Goal: Task Accomplishment & Management: Use online tool/utility

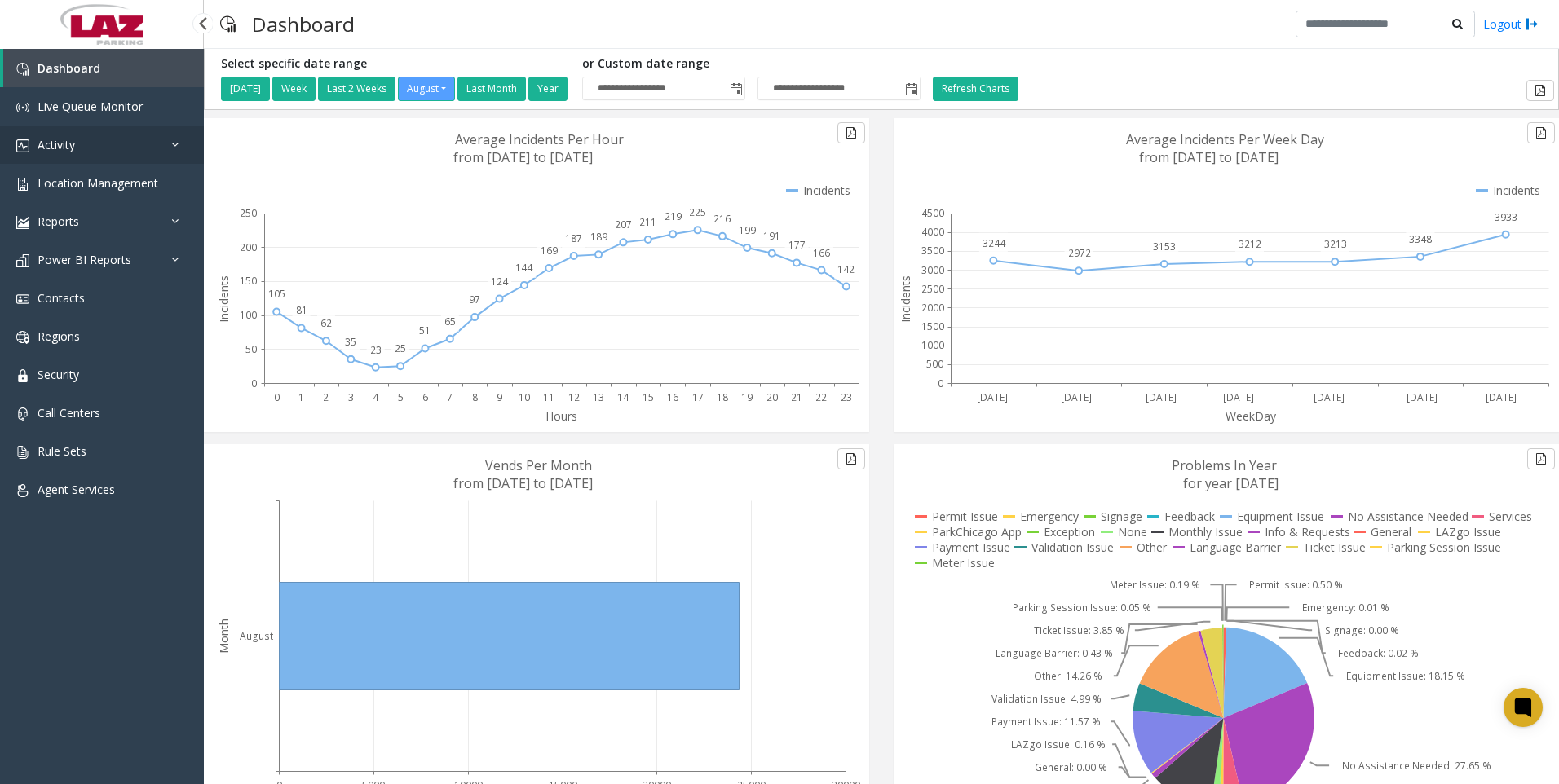
click at [60, 140] on span "Activity" at bounding box center [56, 145] width 37 height 15
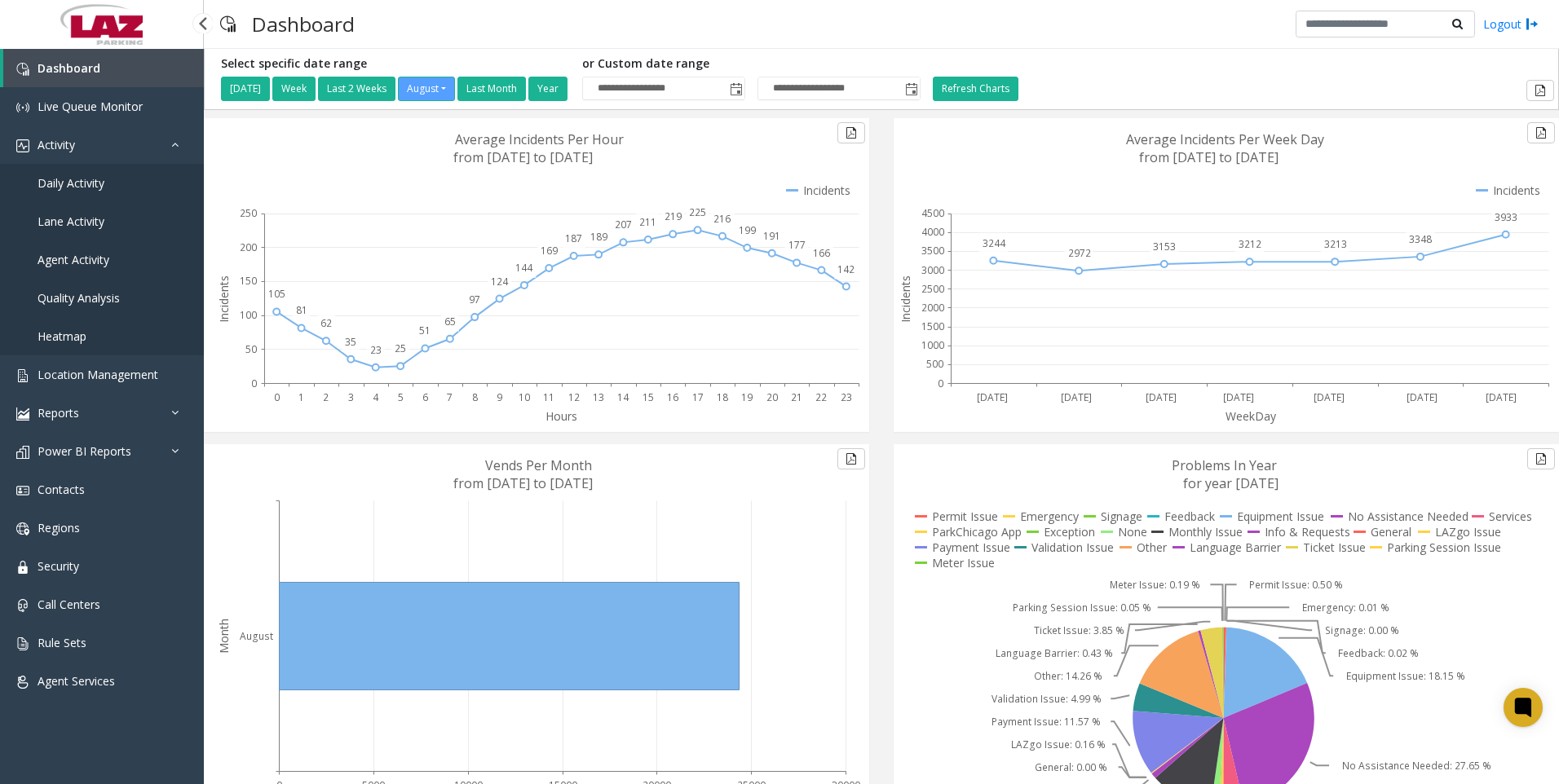
click at [67, 174] on link "Daily Activity" at bounding box center [102, 183] width 204 height 38
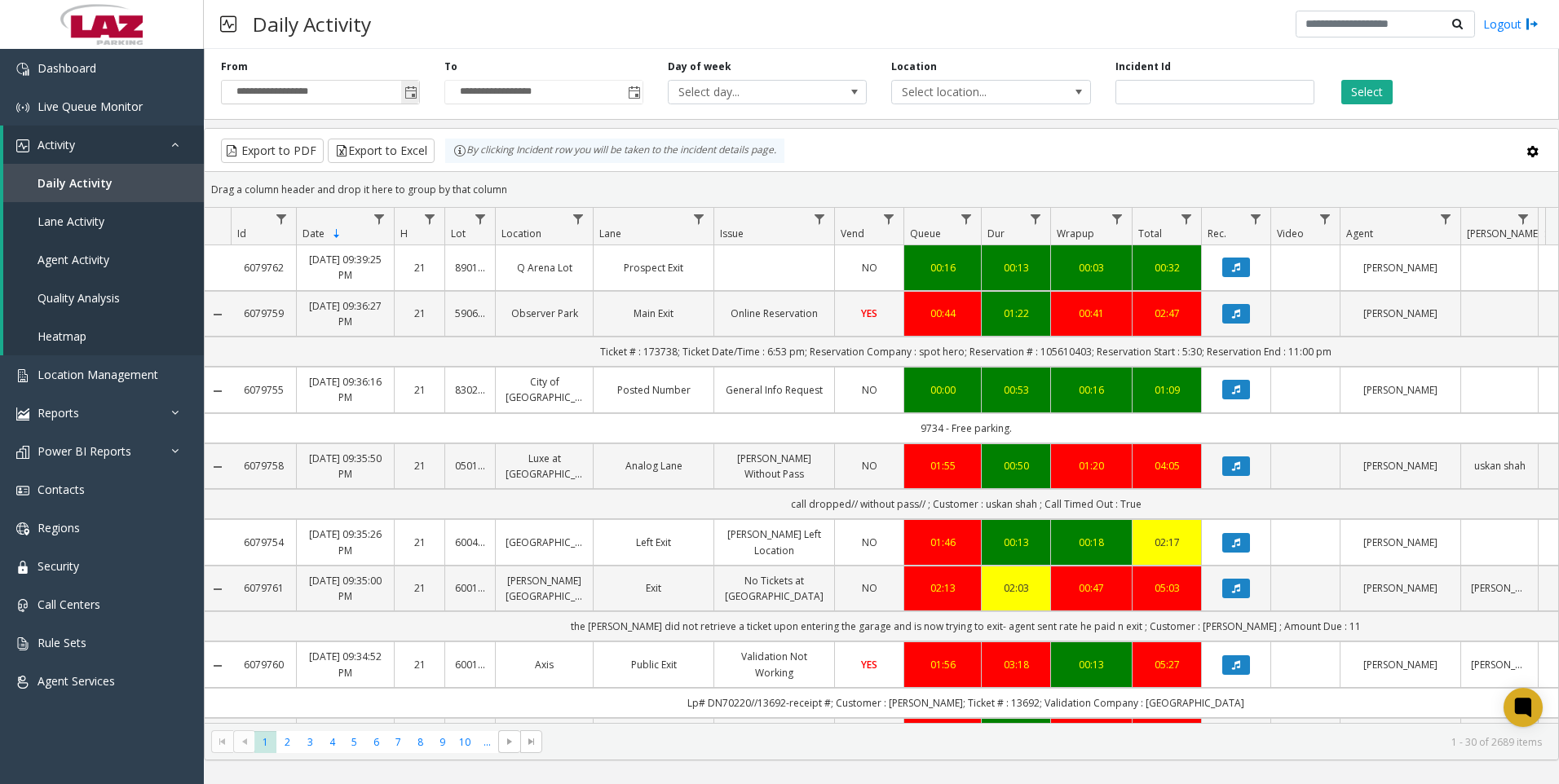
click at [412, 90] on span "Toggle popup" at bounding box center [411, 93] width 13 height 13
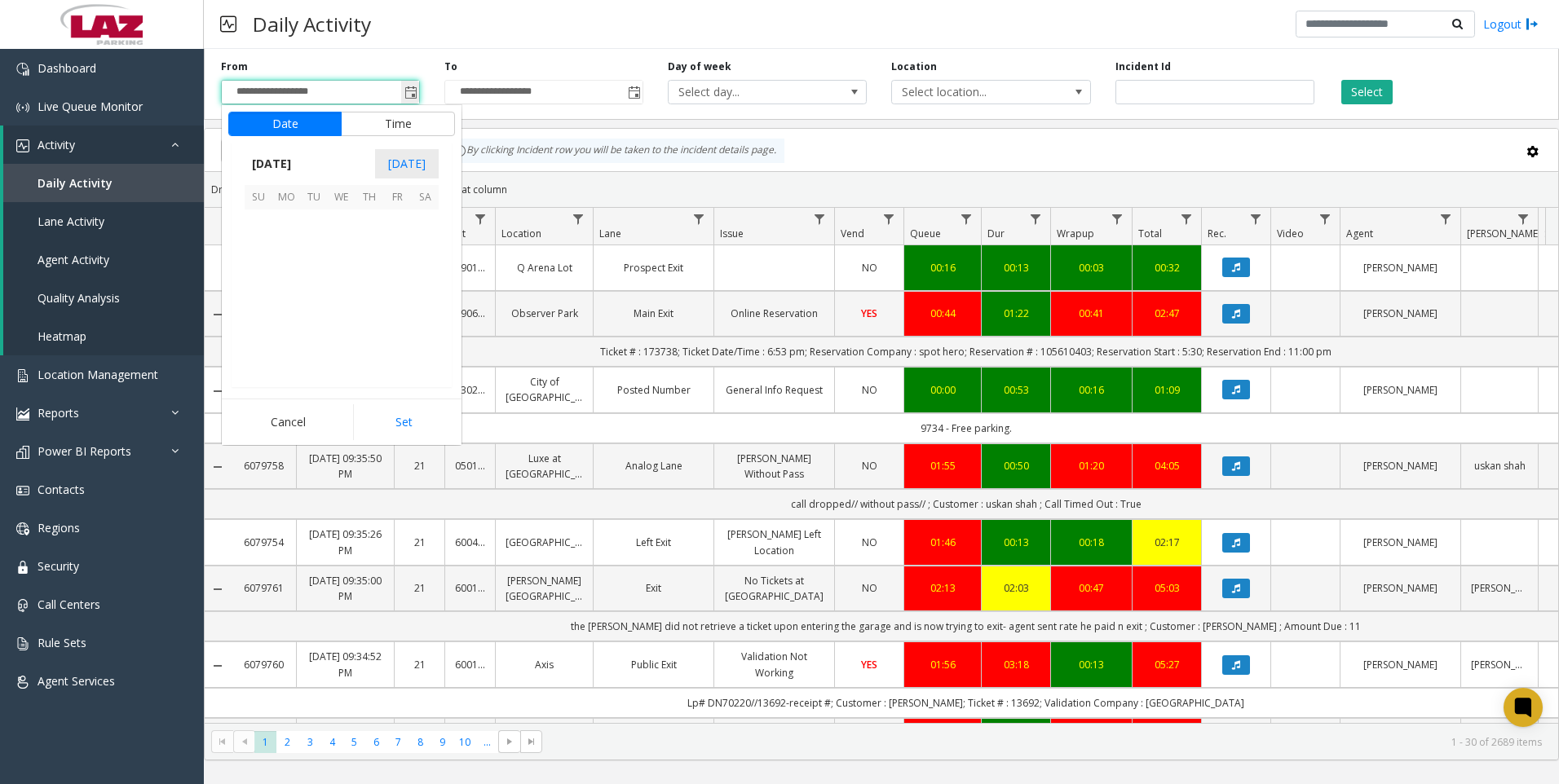
scroll to position [292411, 0]
click at [407, 121] on button "Time" at bounding box center [398, 125] width 114 height 25
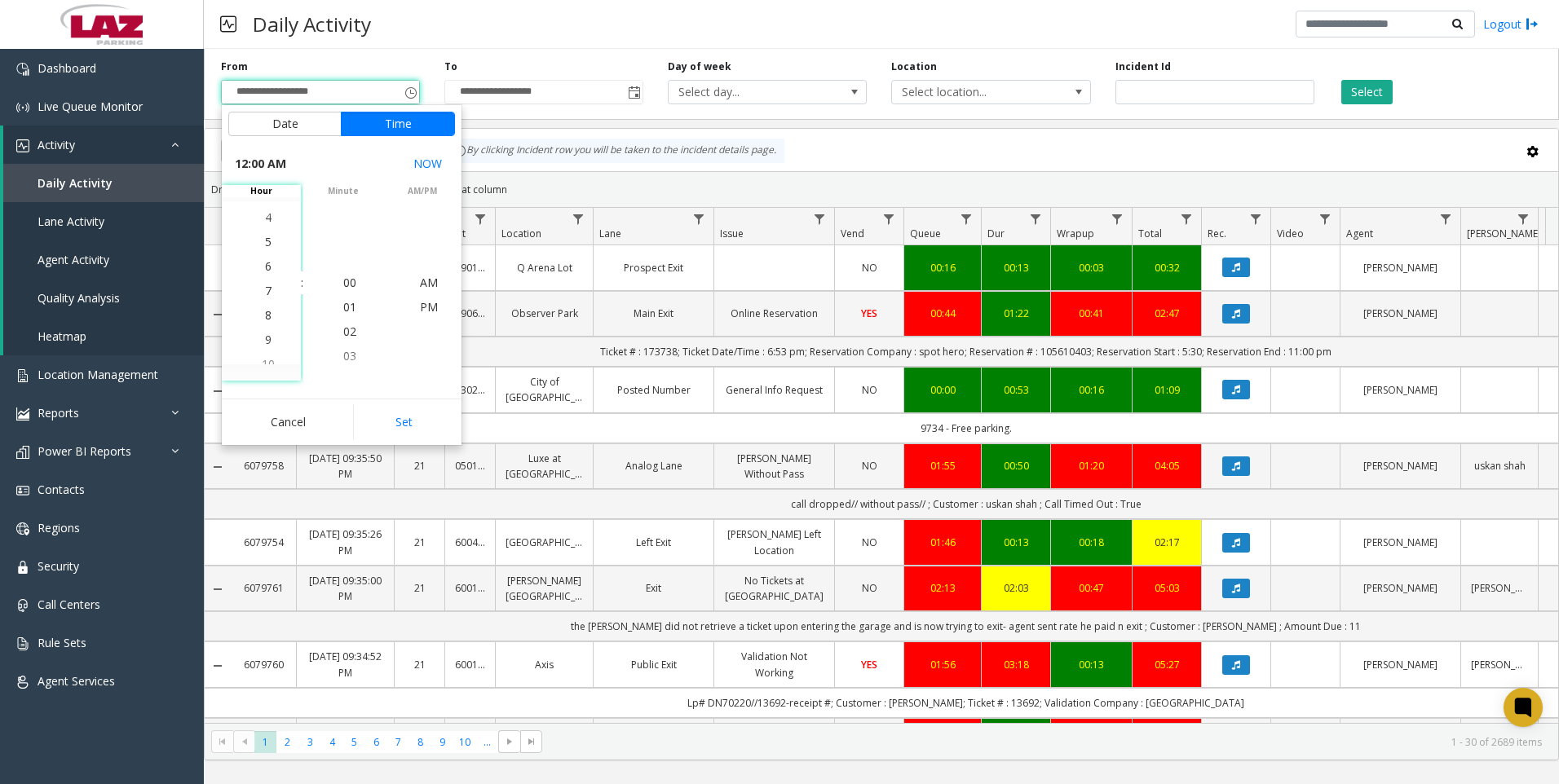
scroll to position [172, 0]
click at [258, 232] on li "5" at bounding box center [268, 234] width 58 height 25
click at [346, 279] on span "30" at bounding box center [350, 283] width 13 height 15
click at [432, 305] on li "PM" at bounding box center [430, 308] width 58 height 25
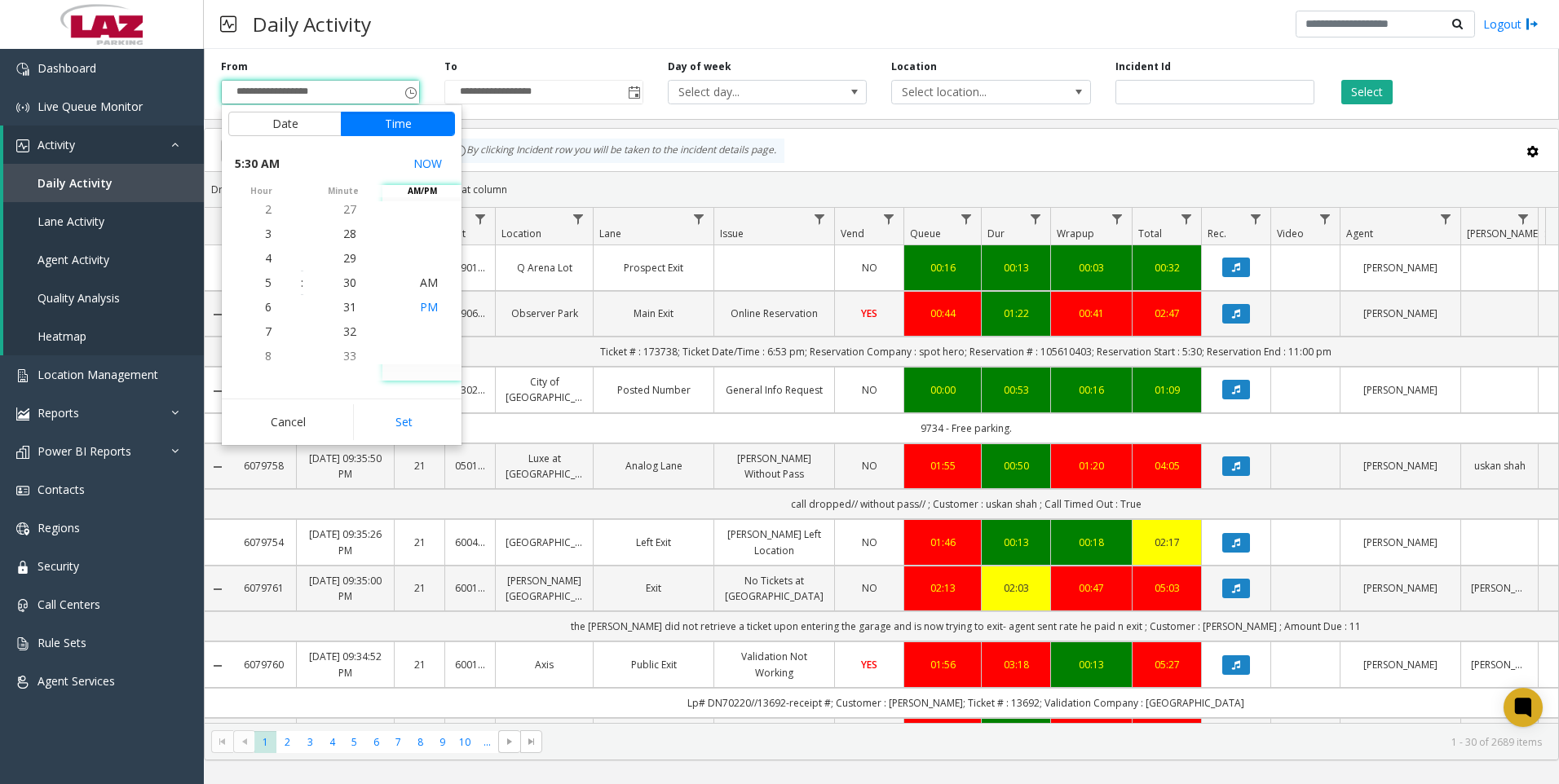
scroll to position [25, 0]
click at [414, 423] on button "Set" at bounding box center [404, 422] width 103 height 35
type input "**********"
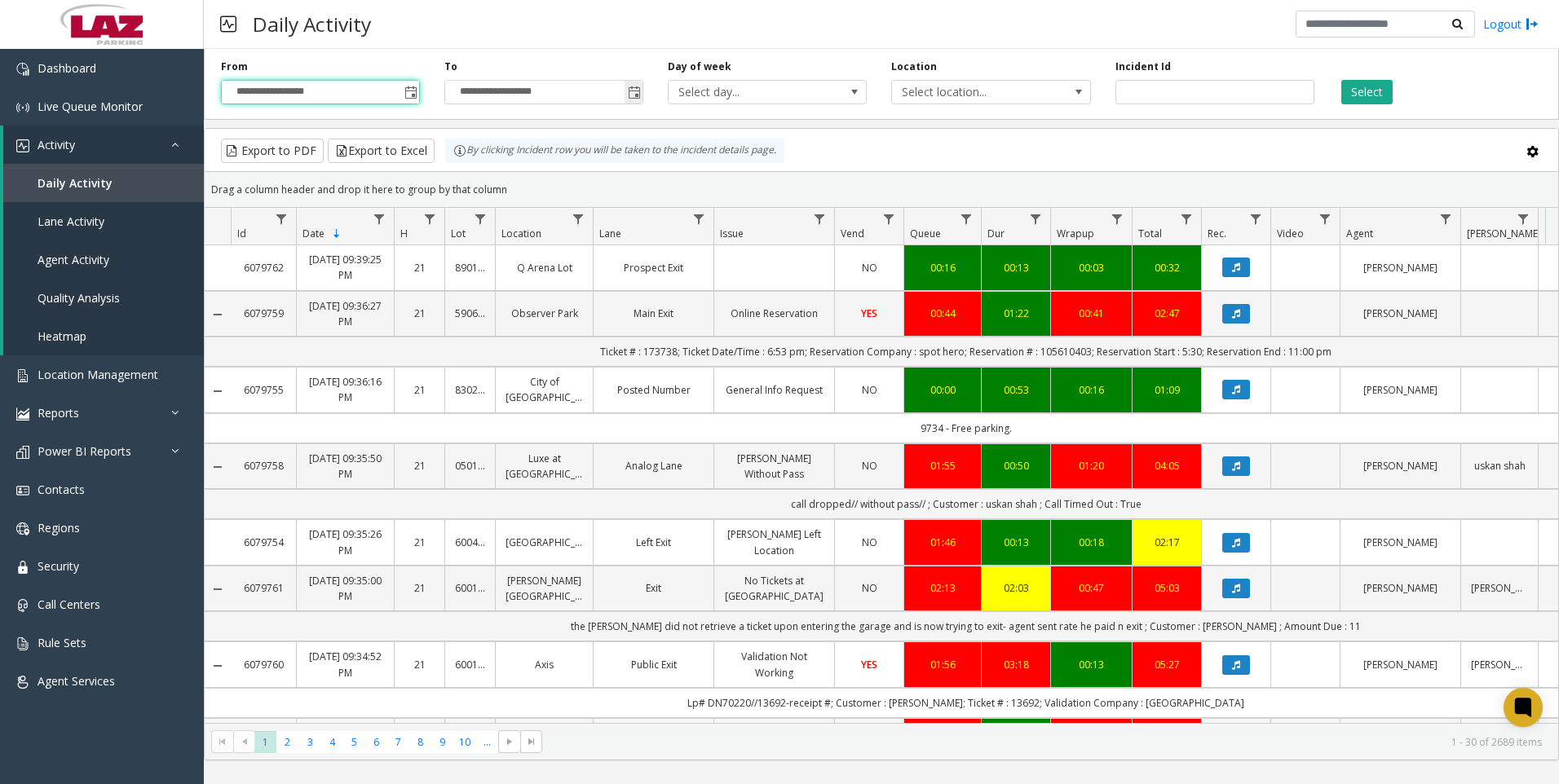
click at [631, 94] on span "Toggle popup" at bounding box center [635, 93] width 13 height 13
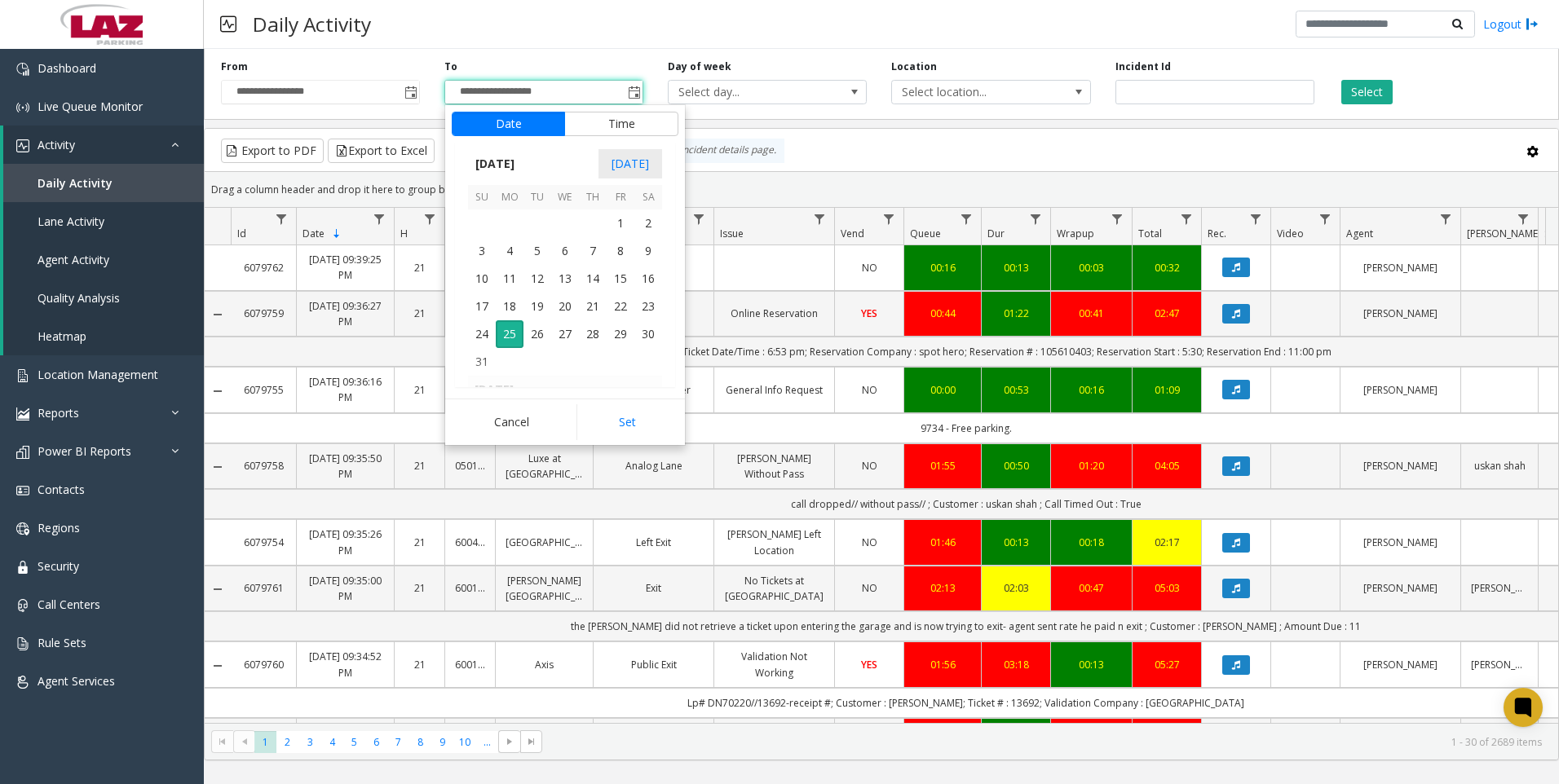
click at [632, 56] on div "**********" at bounding box center [882, 81] width 1356 height 78
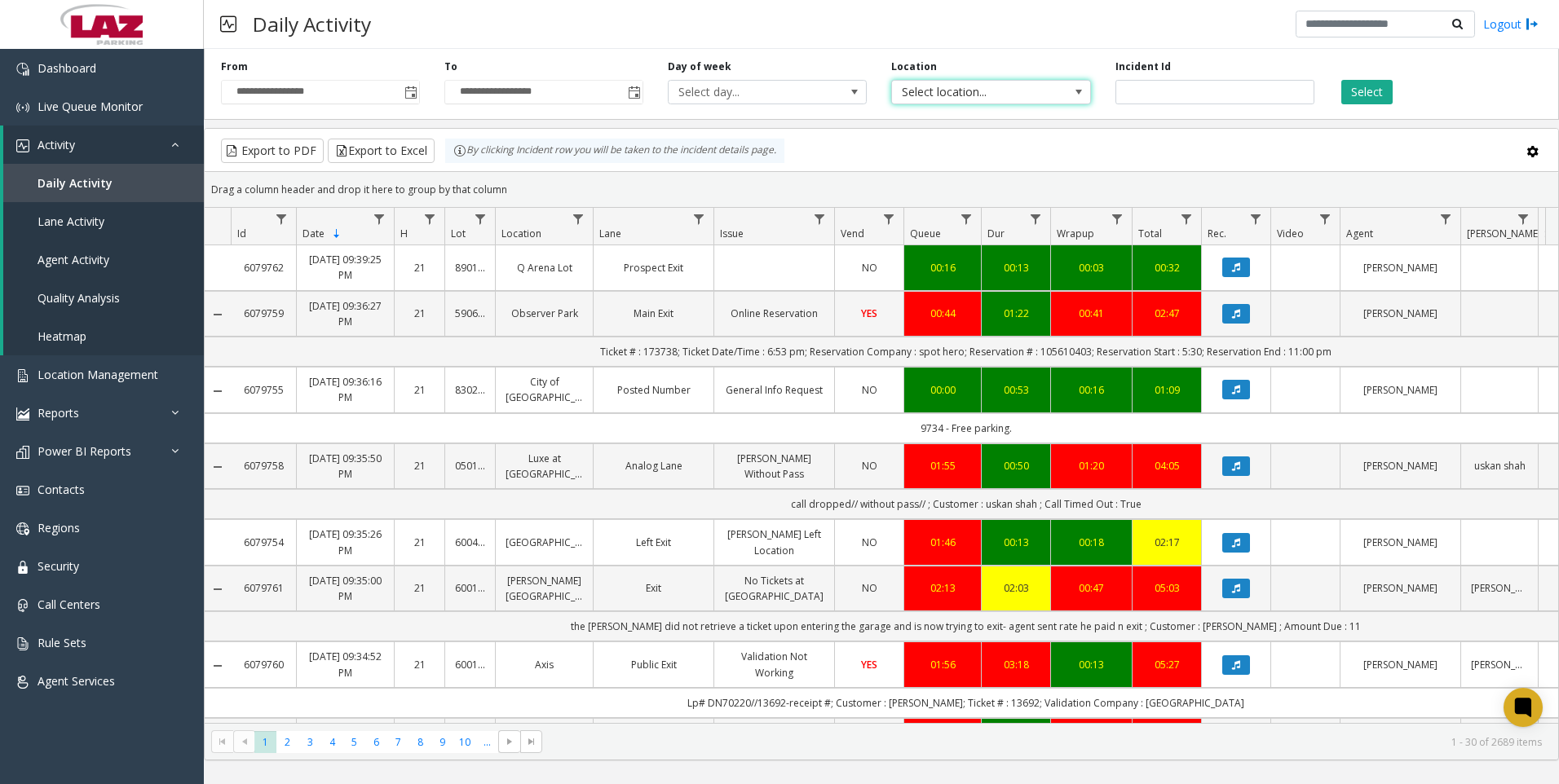
click at [958, 87] on span "Select location..." at bounding box center [971, 92] width 158 height 23
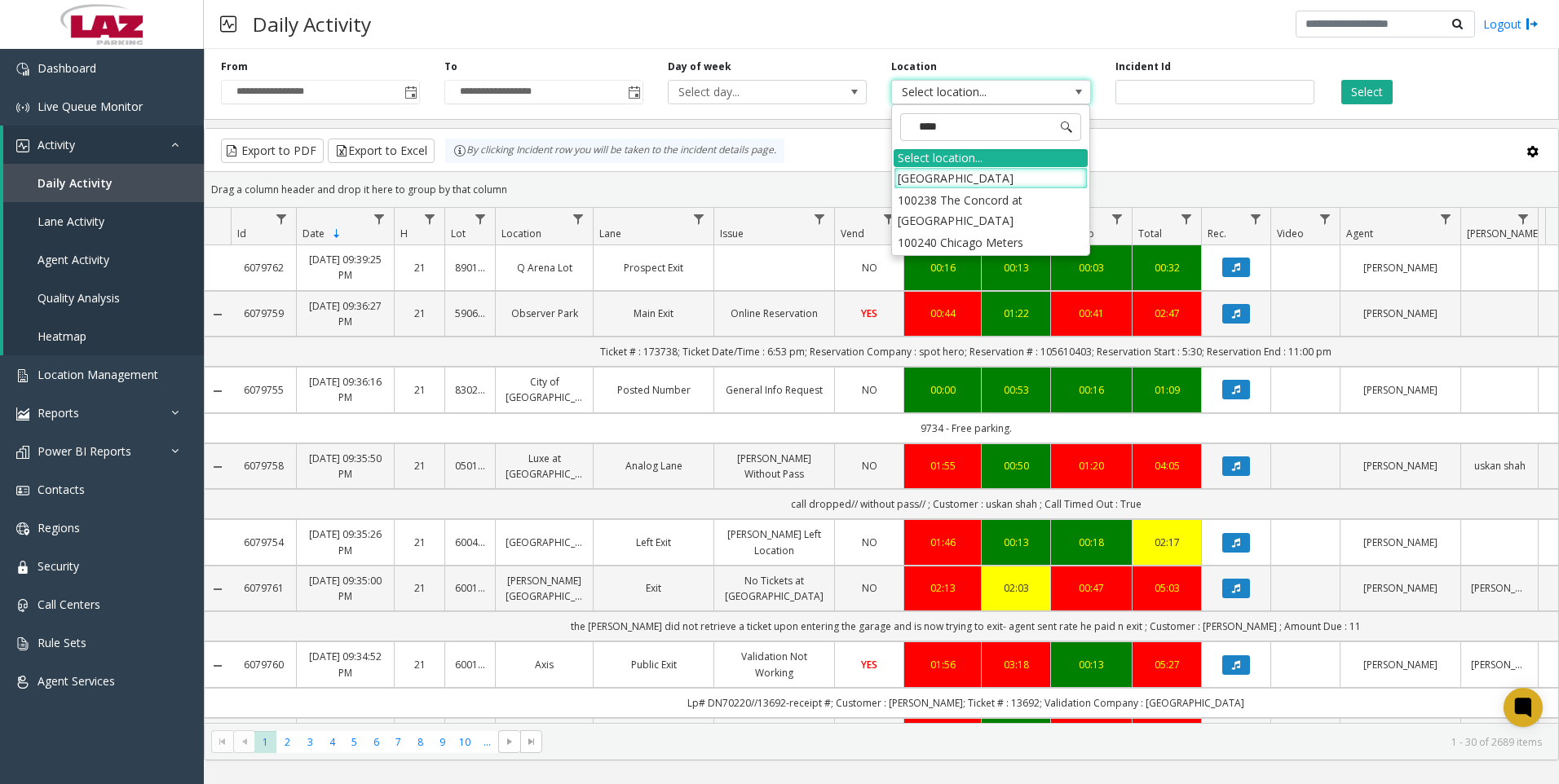
type input "*****"
click at [920, 176] on li "100240 Chicago Meters" at bounding box center [990, 177] width 194 height 22
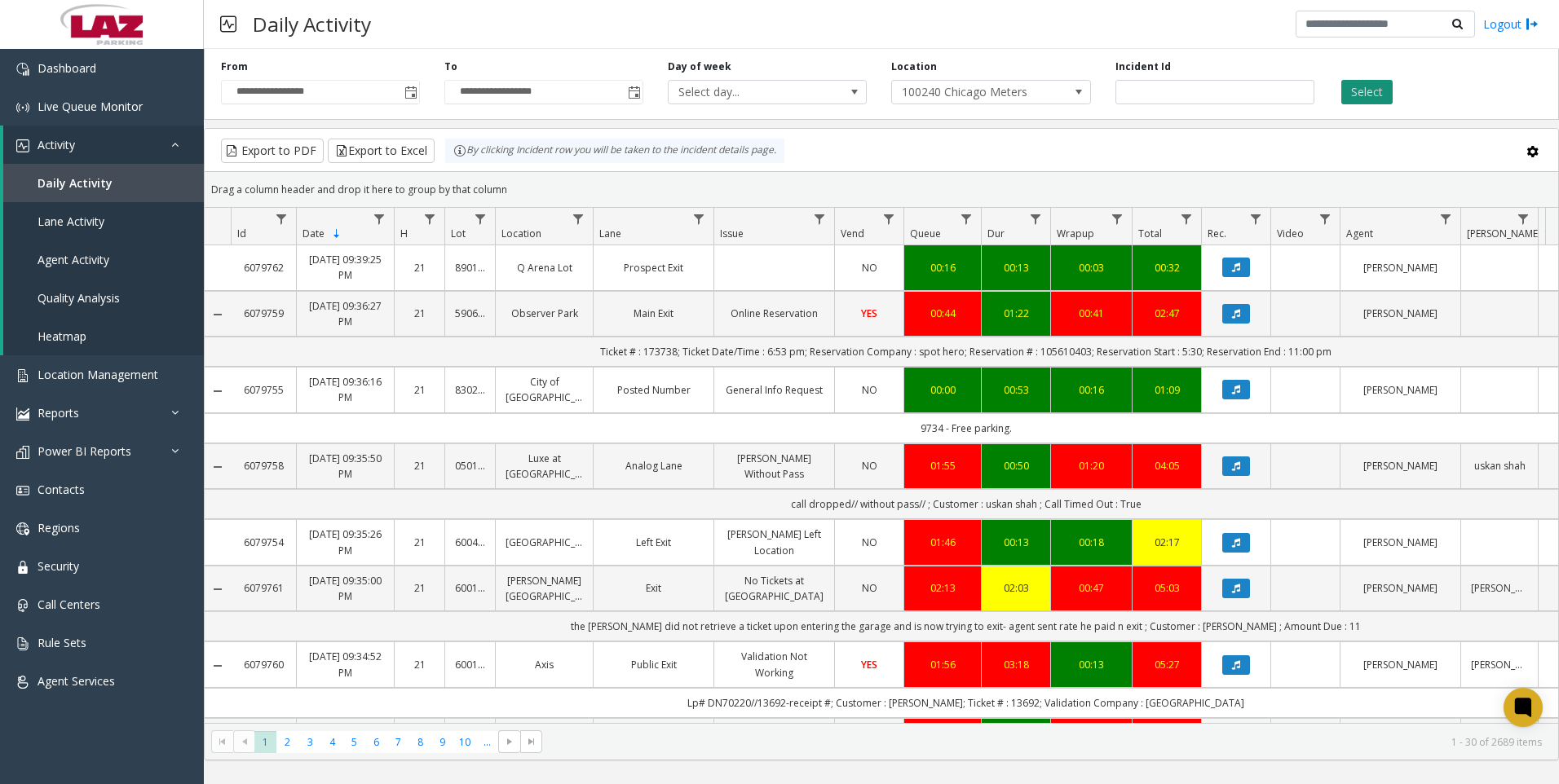
click at [1364, 90] on button "Select" at bounding box center [1367, 92] width 52 height 25
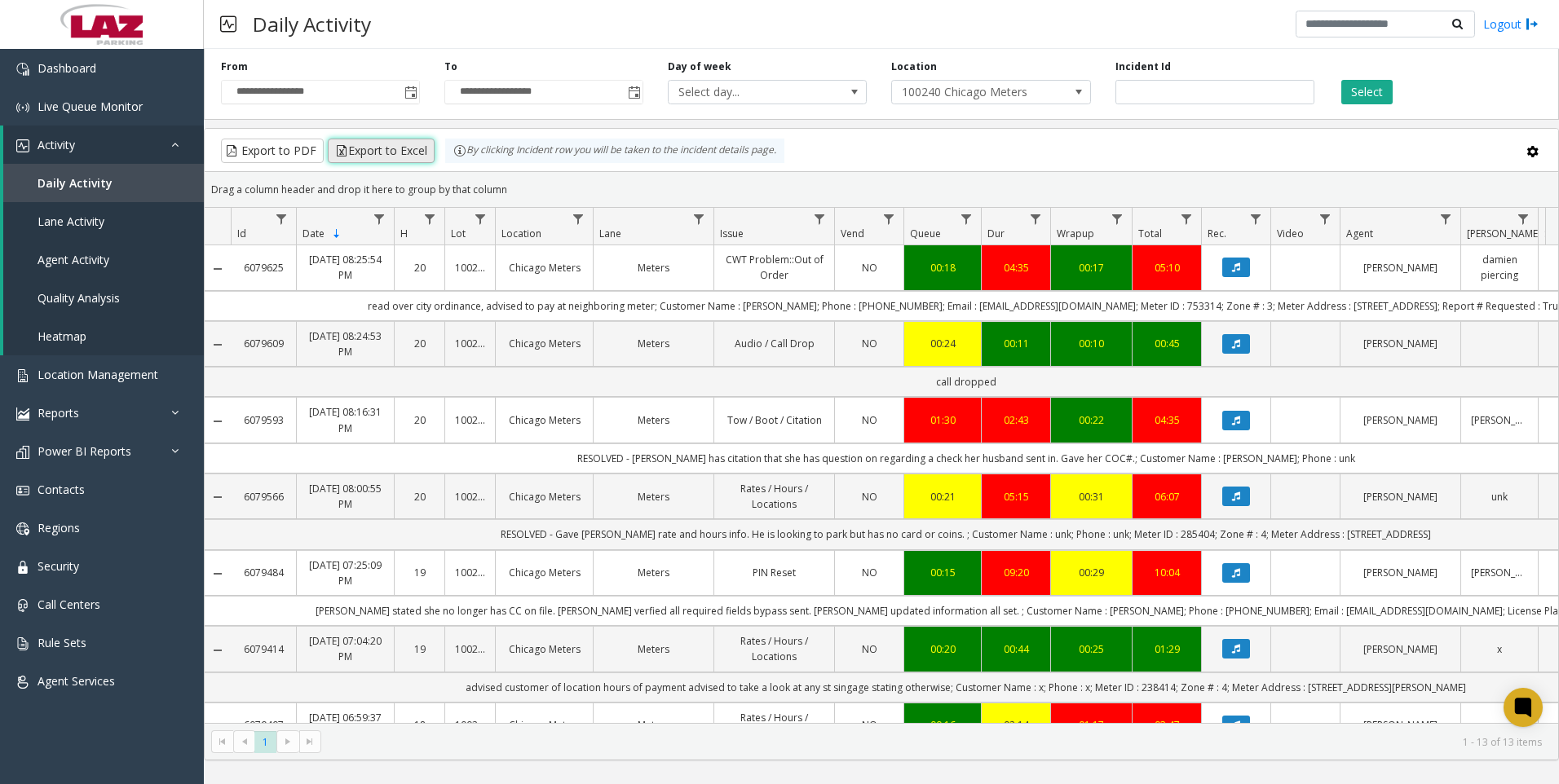
click at [399, 149] on button "Export to Excel" at bounding box center [381, 151] width 106 height 25
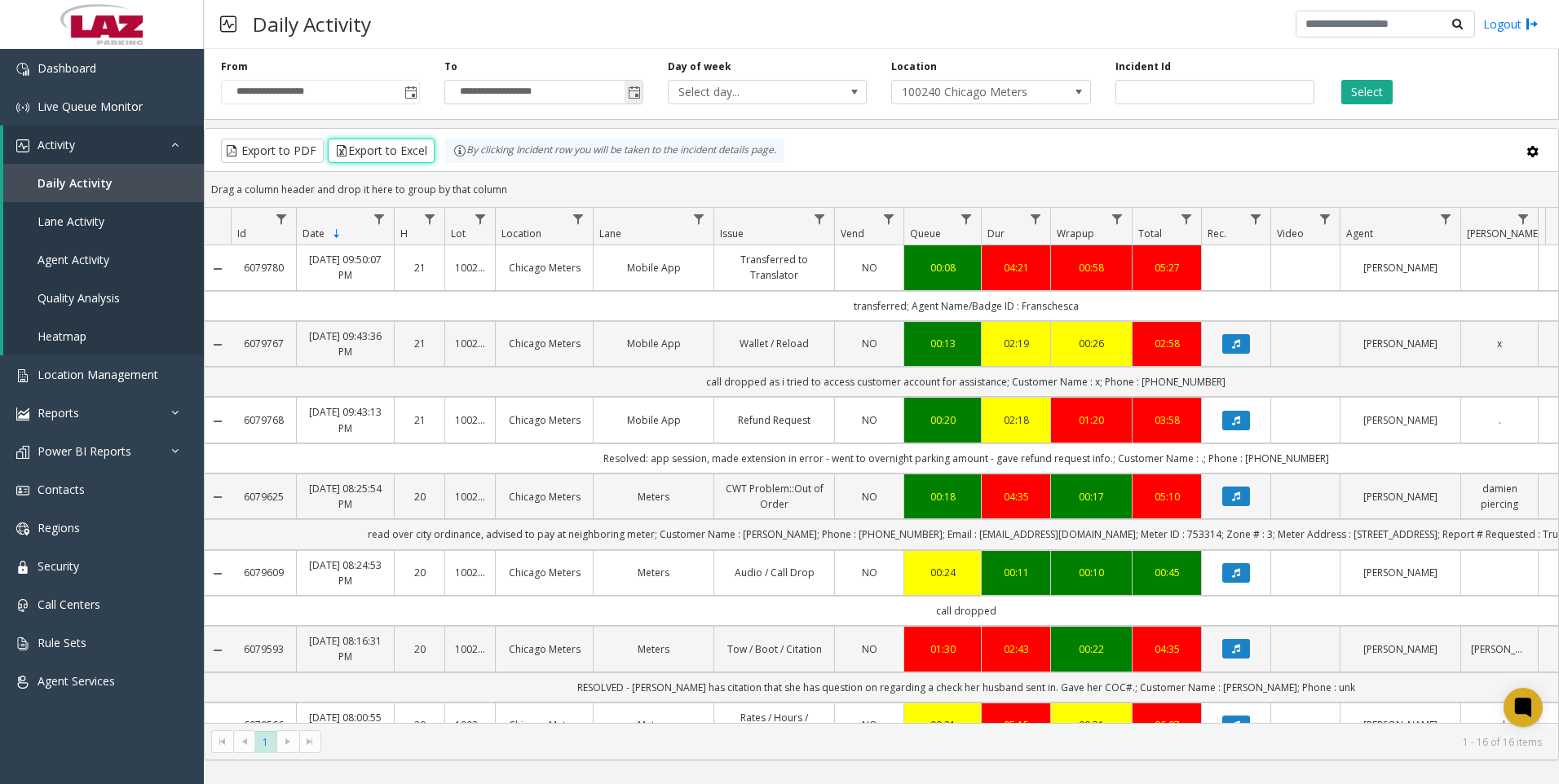
click at [636, 96] on span "Toggle popup" at bounding box center [635, 93] width 13 height 13
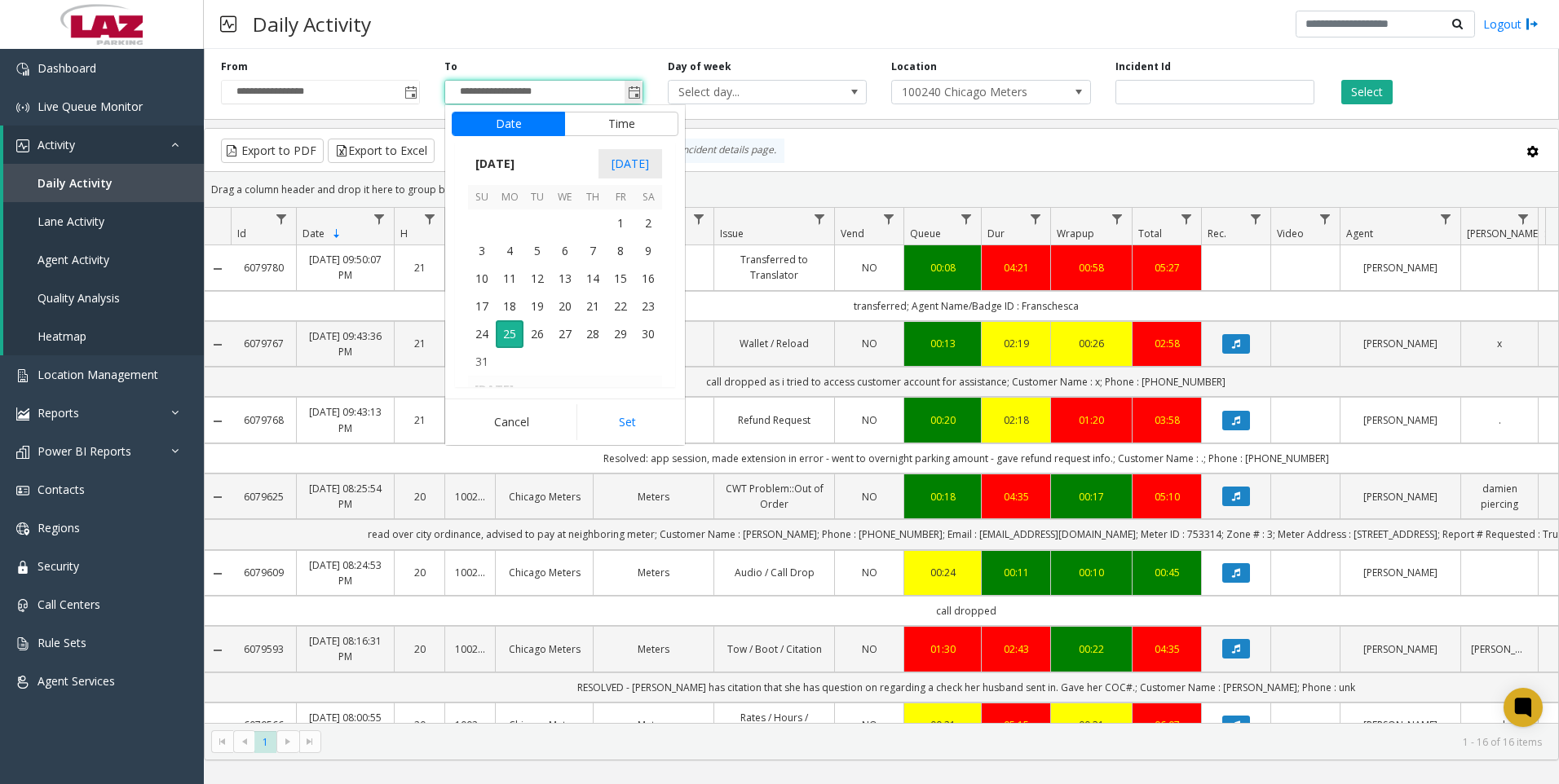
scroll to position [25, 0]
click at [609, 118] on button "Time" at bounding box center [621, 125] width 114 height 25
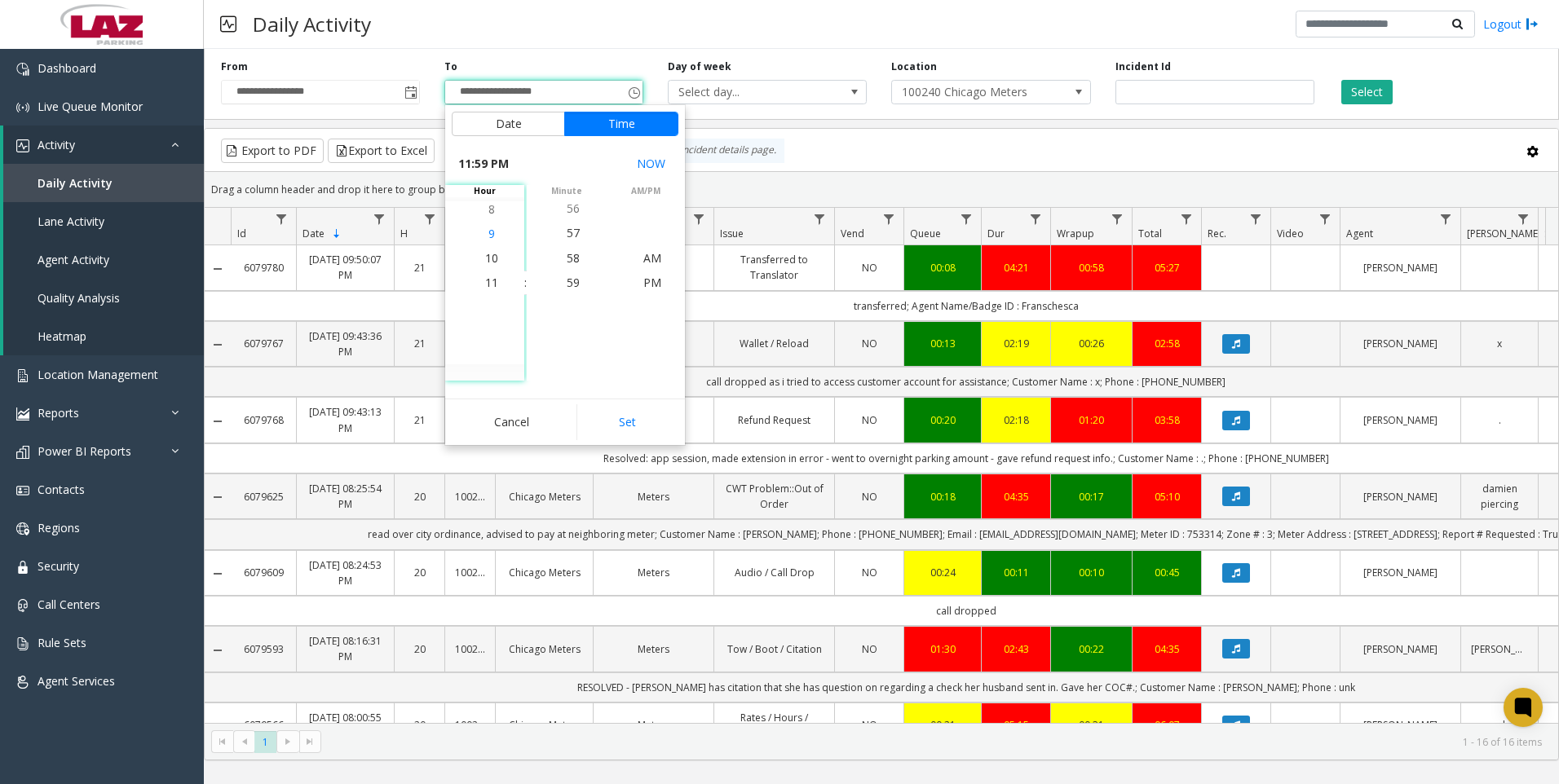
click at [489, 234] on span "9" at bounding box center [492, 234] width 7 height 15
click at [568, 282] on span "59" at bounding box center [573, 283] width 13 height 15
click at [647, 284] on span "PM" at bounding box center [652, 283] width 18 height 15
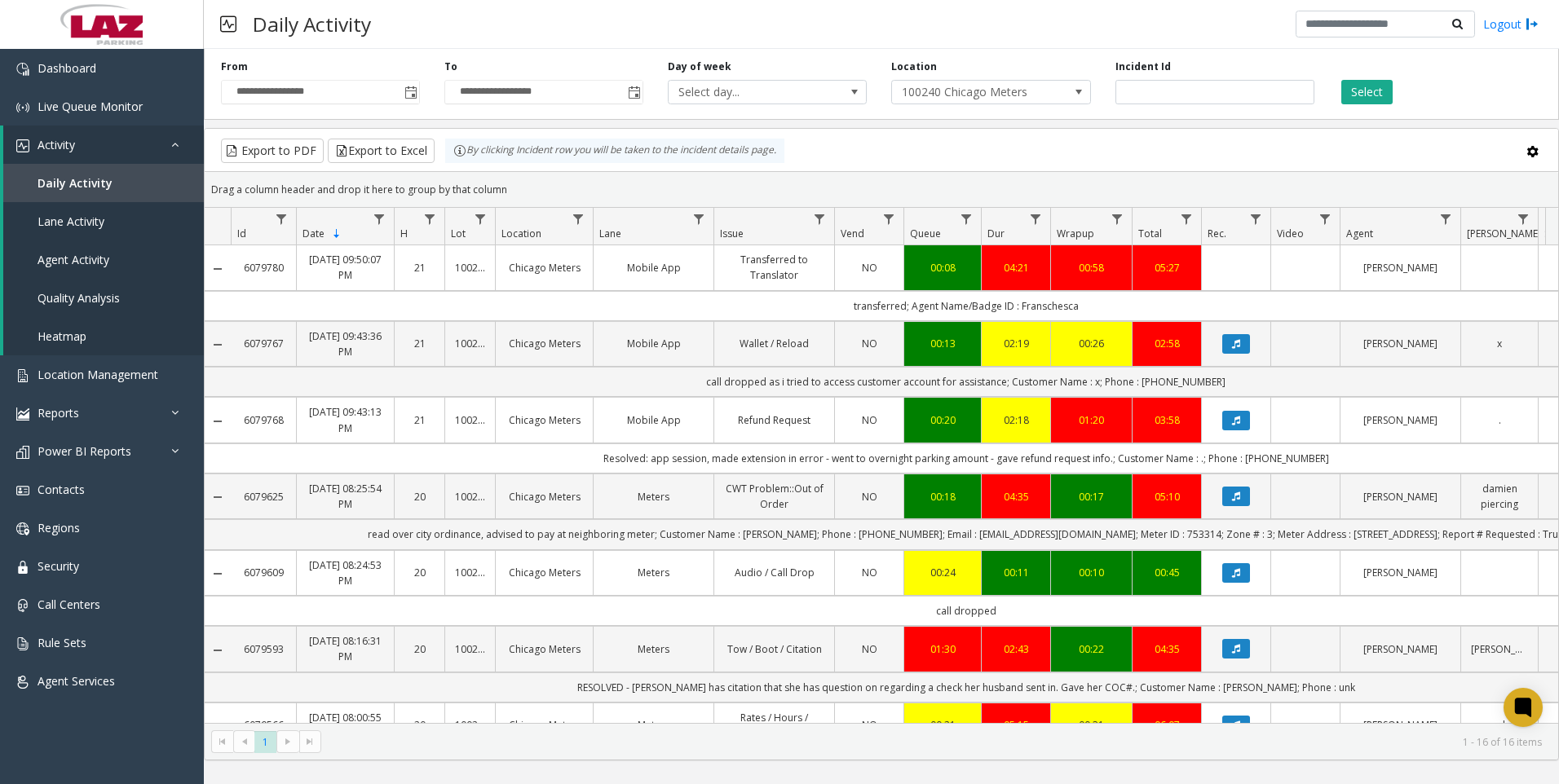
click at [581, 61] on div "**********" at bounding box center [544, 81] width 223 height 45
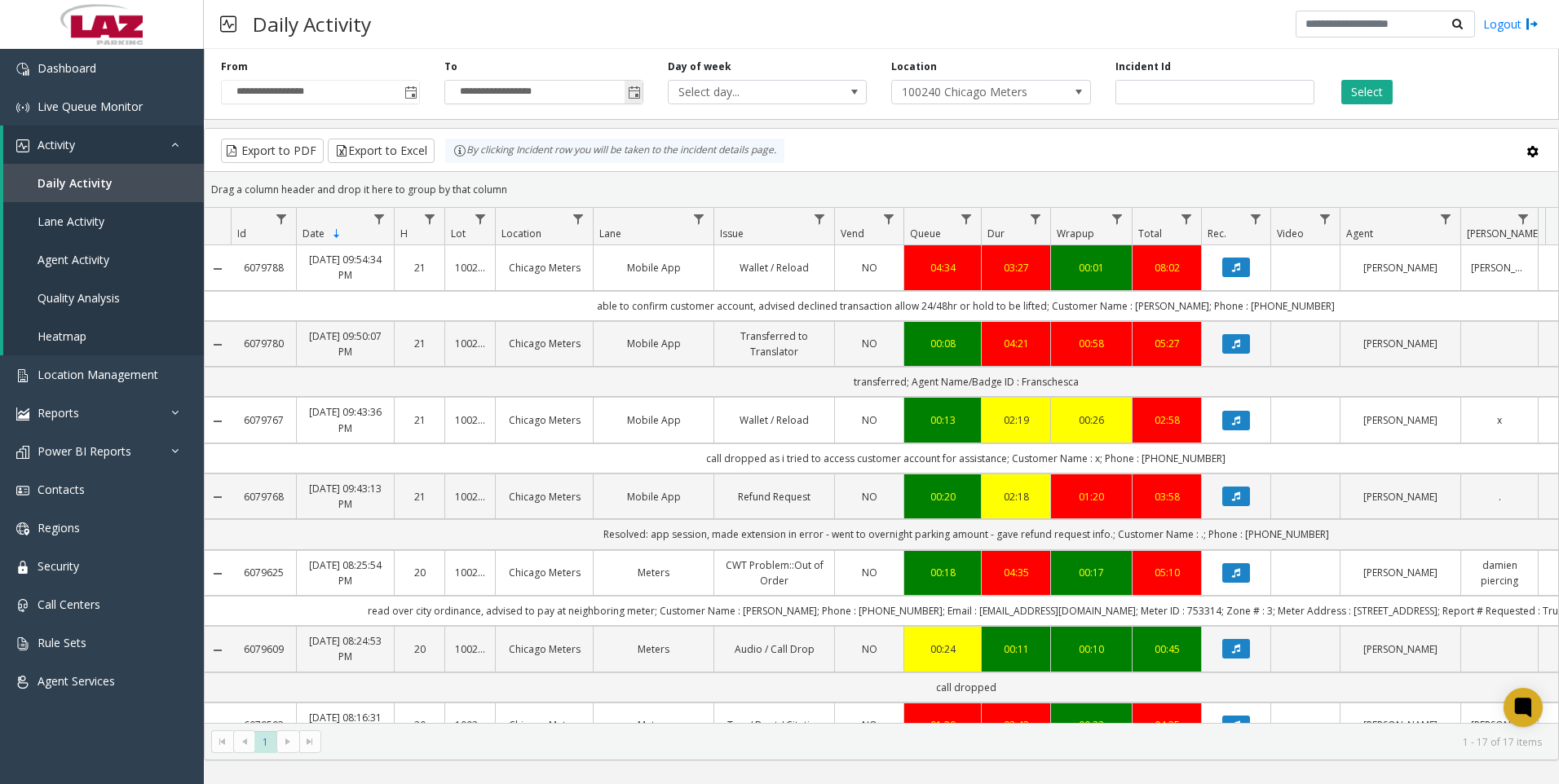
click at [634, 91] on span "Toggle popup" at bounding box center [635, 93] width 13 height 13
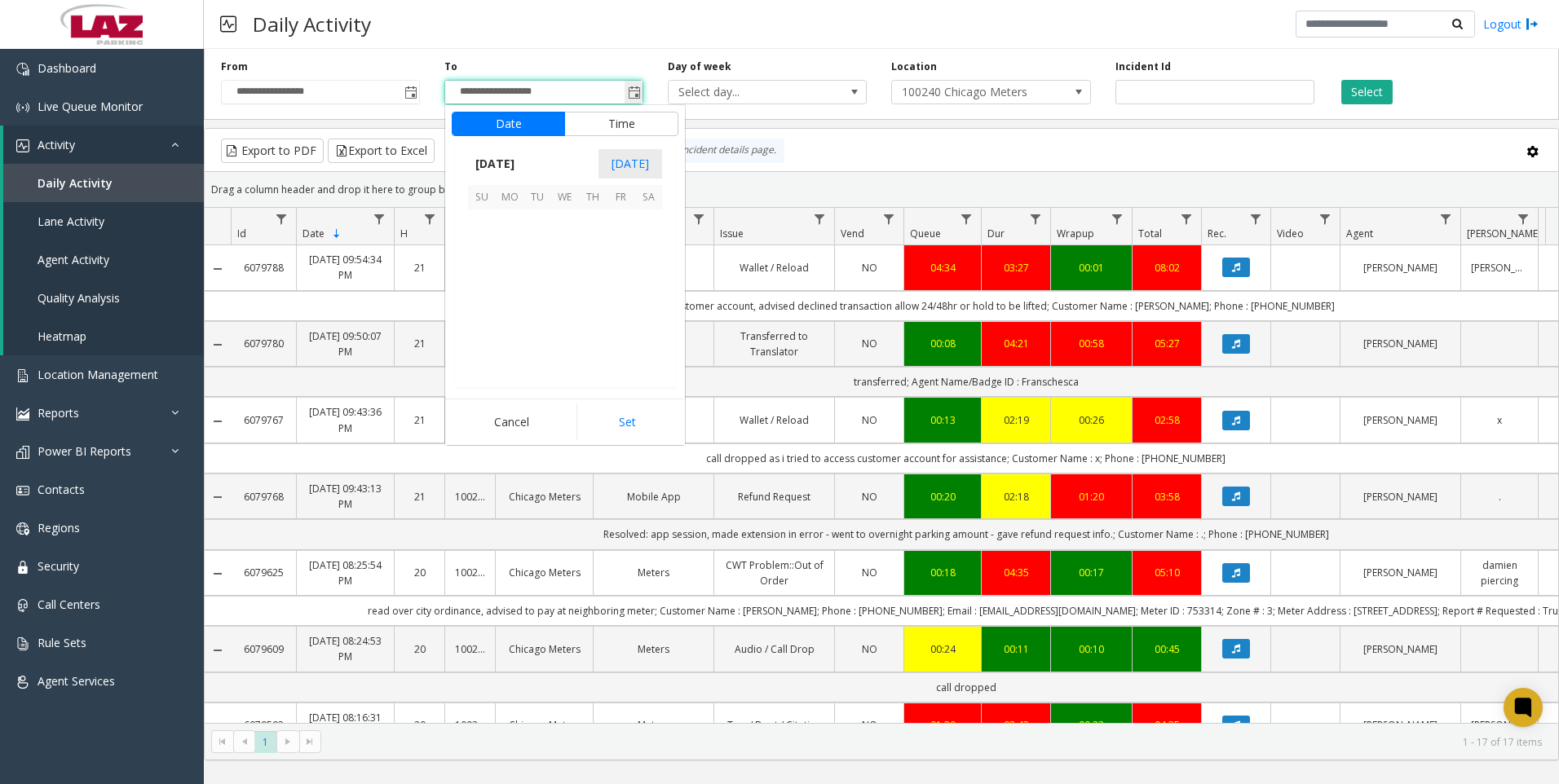
scroll to position [25, 0]
click at [617, 123] on button "Time" at bounding box center [621, 125] width 114 height 25
click at [617, 123] on button "Time" at bounding box center [621, 125] width 114 height 25
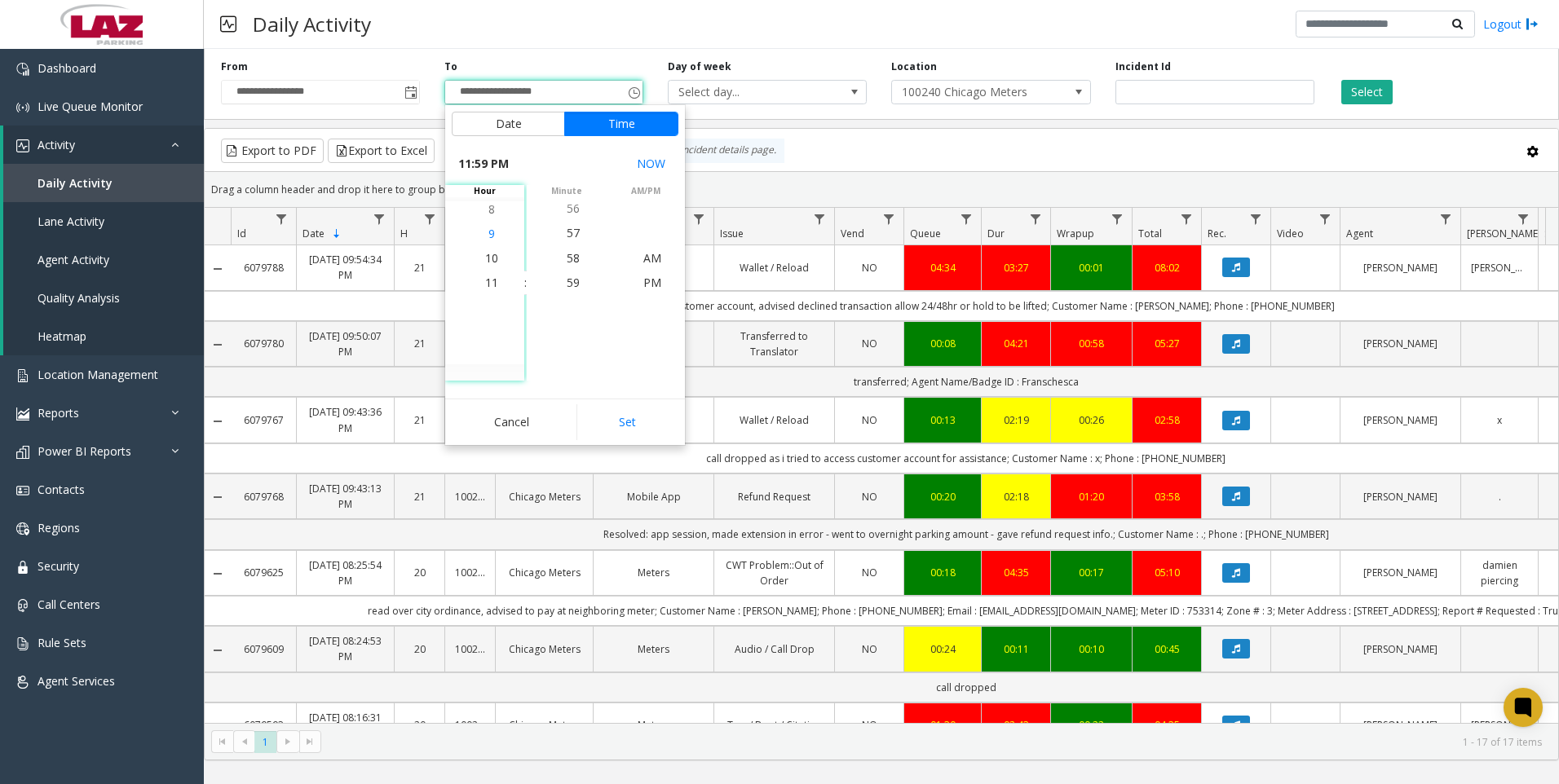
click at [489, 235] on span "9" at bounding box center [492, 234] width 7 height 15
click at [567, 281] on span "59" at bounding box center [573, 283] width 13 height 15
click at [643, 283] on span "PM" at bounding box center [652, 283] width 18 height 15
click at [636, 421] on button "Set" at bounding box center [627, 422] width 103 height 35
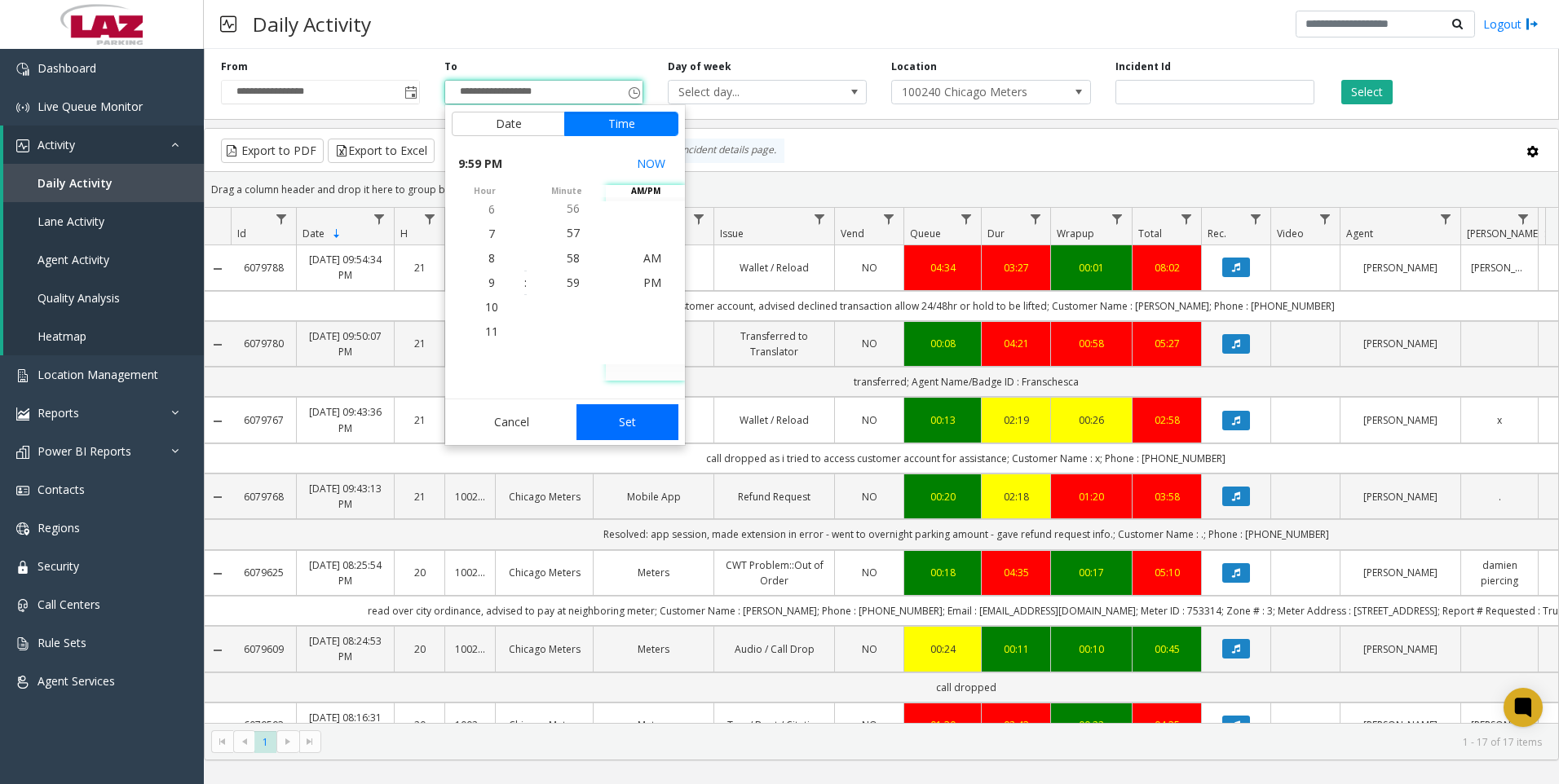
type input "**********"
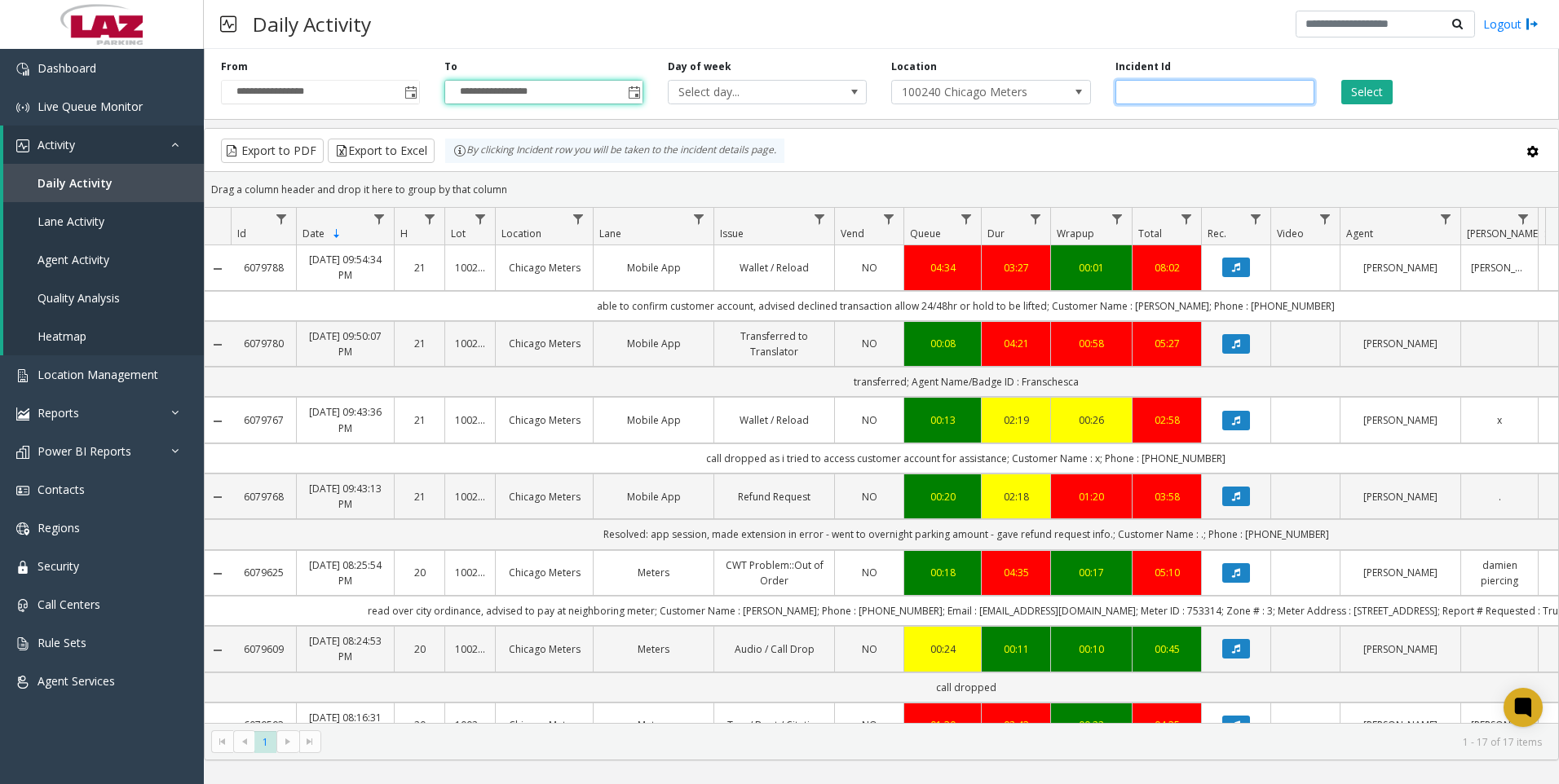
click at [1146, 89] on input "number" at bounding box center [1216, 92] width 199 height 25
click at [1429, 71] on div "Select" at bounding box center [1438, 81] width 223 height 45
click at [1371, 85] on button "Select" at bounding box center [1367, 92] width 52 height 25
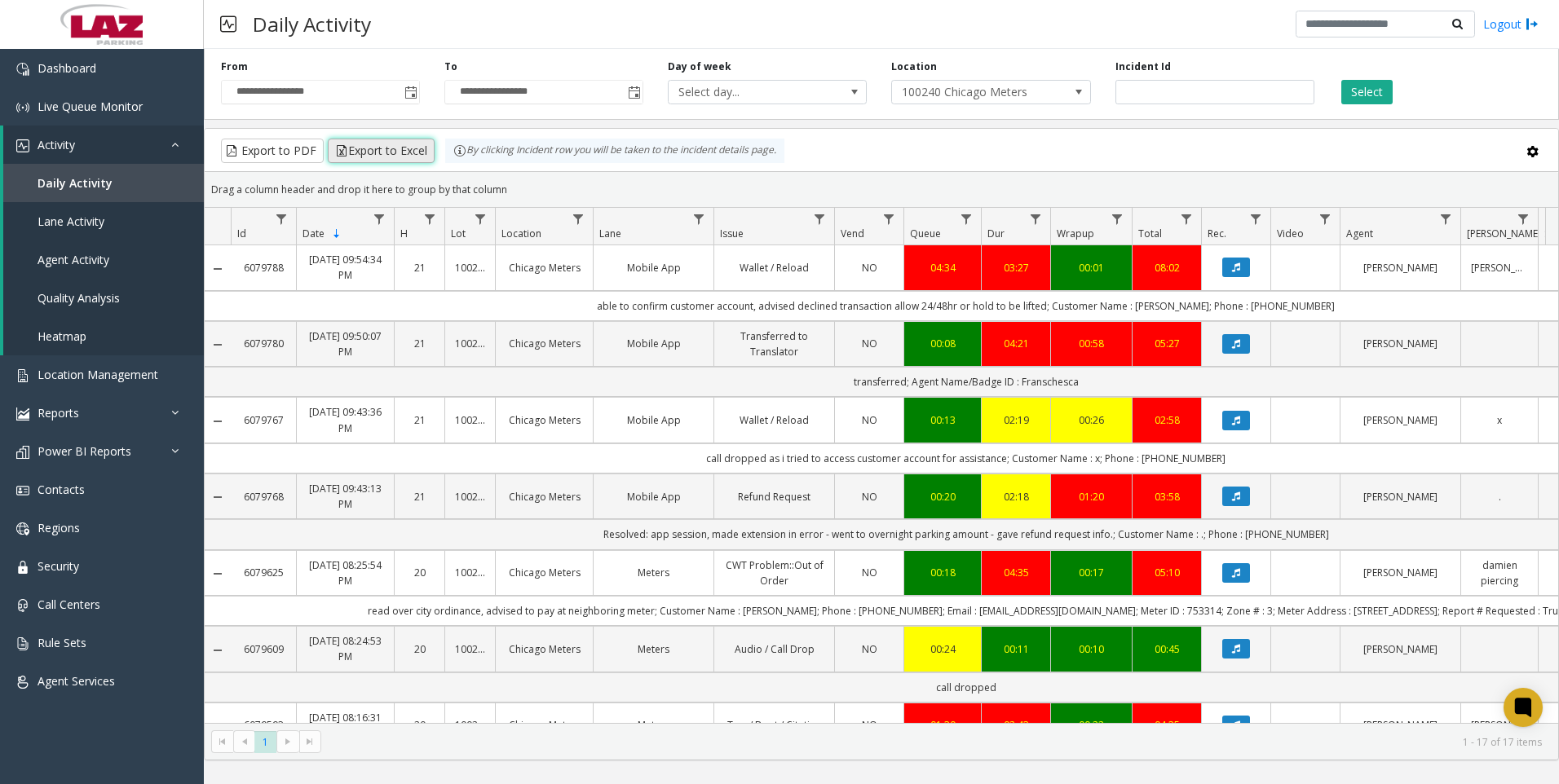
click at [390, 146] on button "Export to Excel" at bounding box center [381, 151] width 106 height 25
